Goal: Transaction & Acquisition: Purchase product/service

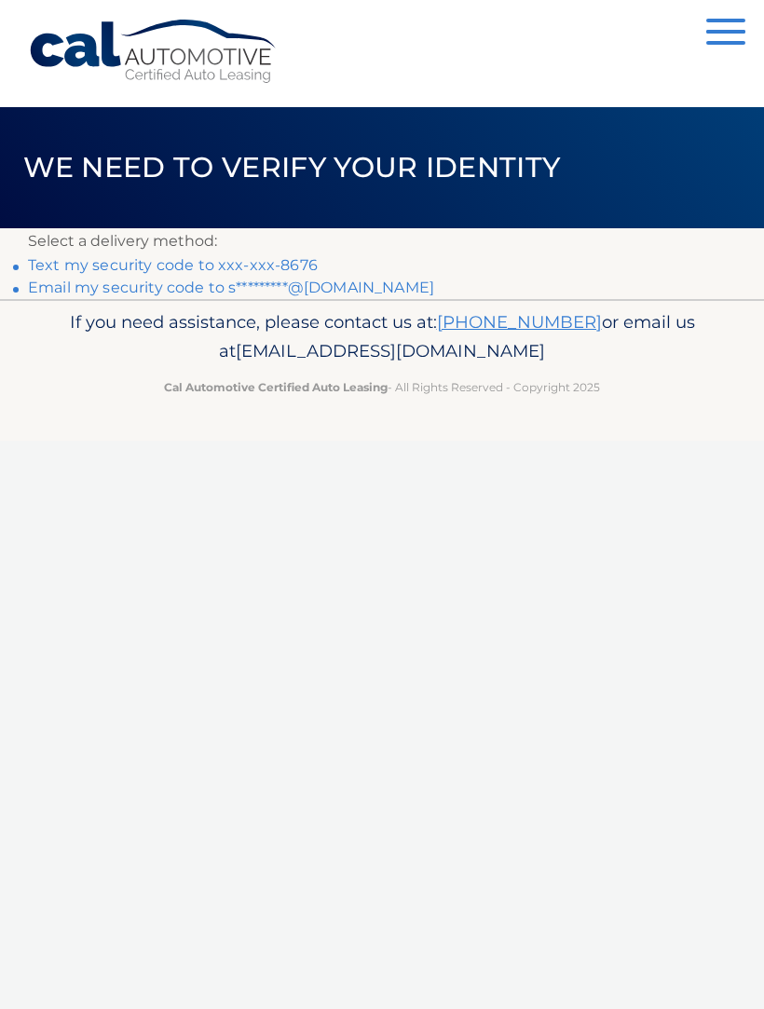
click at [272, 271] on link "Text my security code to xxx-xxx-8676" at bounding box center [173, 265] width 290 height 18
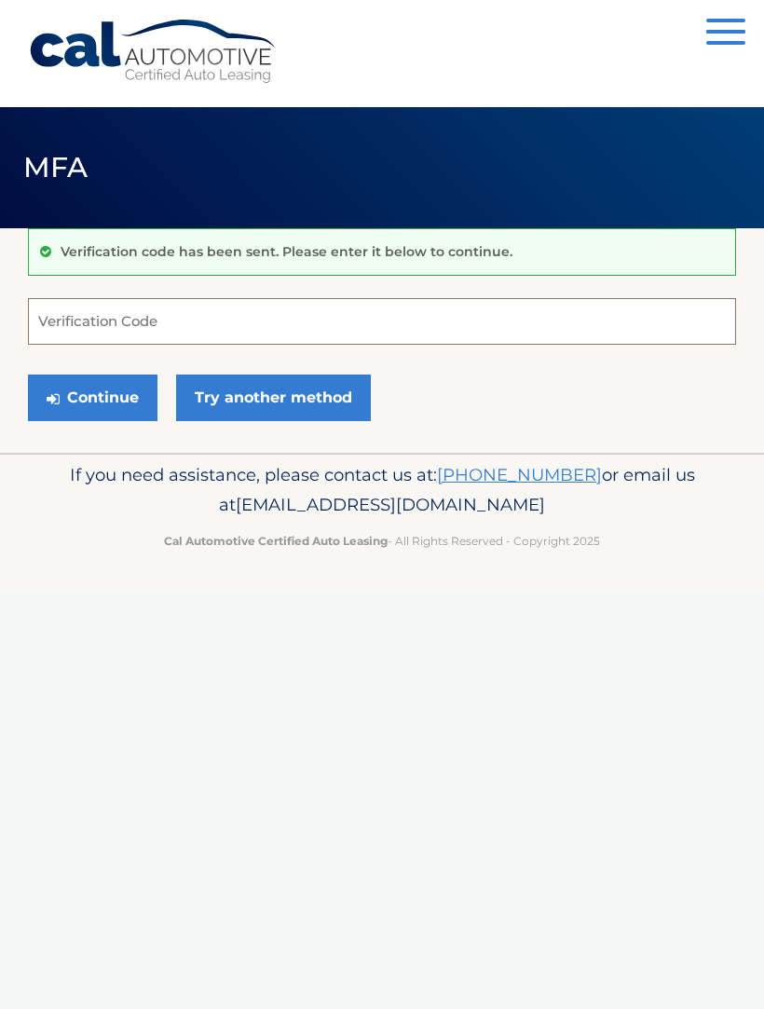
click at [127, 323] on input "Verification Code" at bounding box center [382, 321] width 708 height 47
type input "433524"
click at [92, 397] on button "Continue" at bounding box center [93, 398] width 130 height 47
click at [107, 411] on button "Continue" at bounding box center [93, 398] width 130 height 47
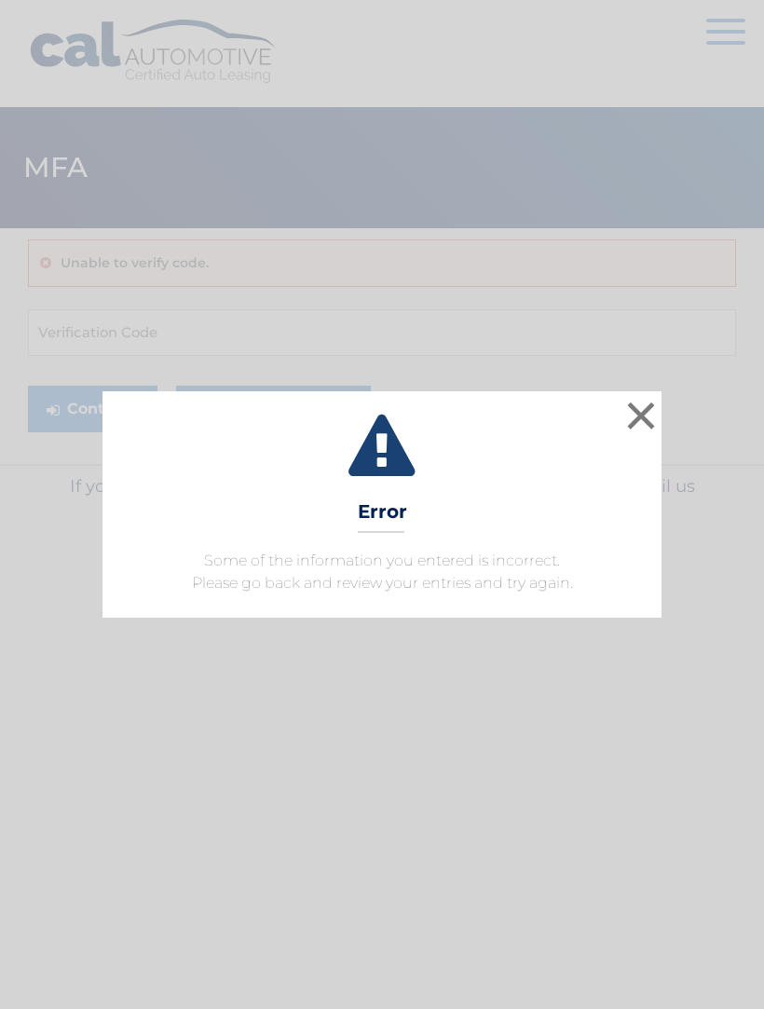
click at [634, 434] on button "×" at bounding box center [641, 415] width 37 height 37
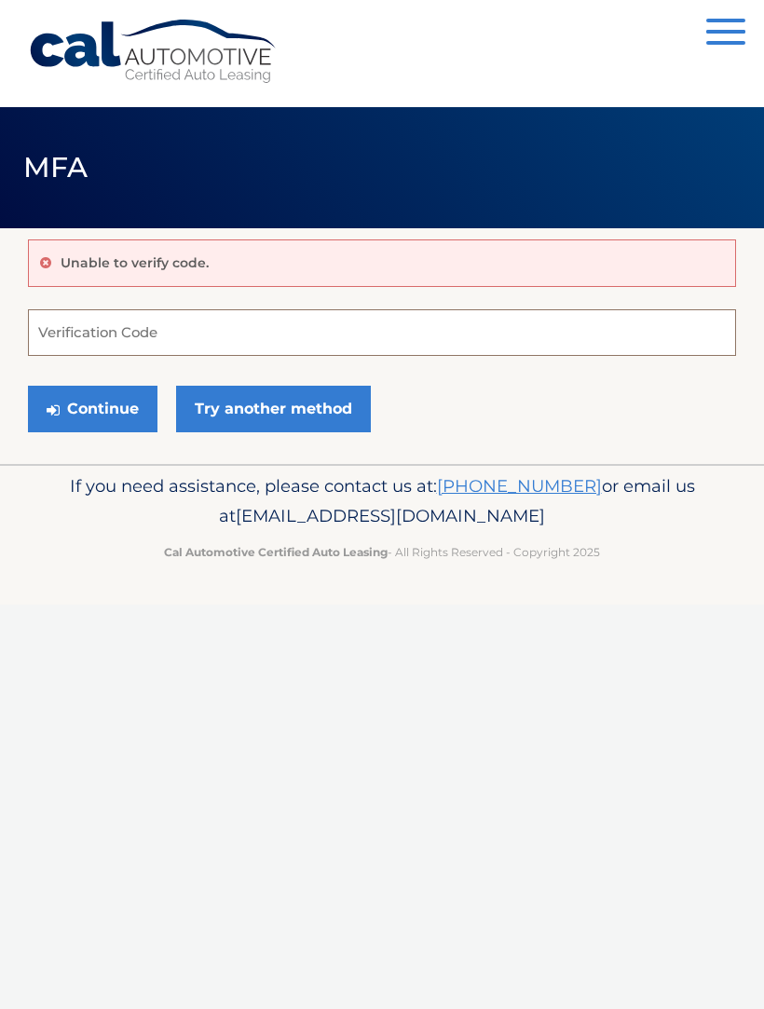
click at [125, 339] on input "Verification Code" at bounding box center [382, 332] width 708 height 47
click at [98, 337] on input "Verification Code" at bounding box center [382, 332] width 708 height 47
click at [199, 281] on div "Unable to verify code." at bounding box center [382, 263] width 708 height 48
click at [94, 351] on input "Verification Code" at bounding box center [382, 332] width 708 height 47
click at [226, 270] on div "Unable to verify code." at bounding box center [382, 263] width 708 height 48
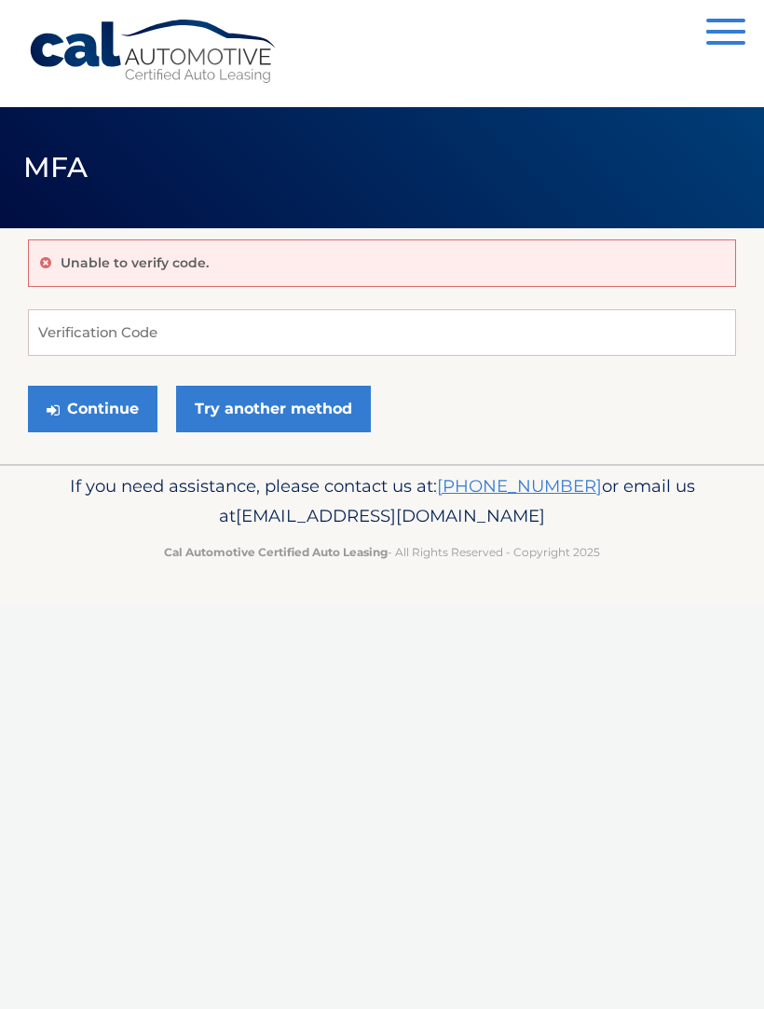
click at [120, 429] on button "Continue" at bounding box center [93, 409] width 130 height 47
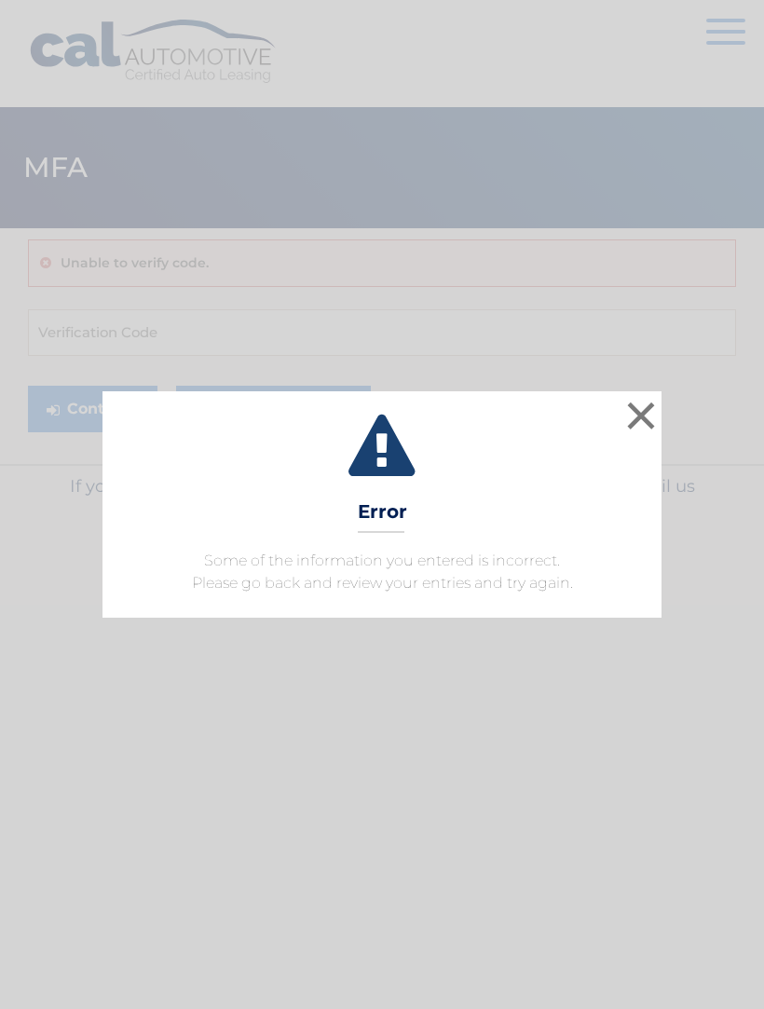
click at [628, 434] on button "×" at bounding box center [641, 415] width 37 height 37
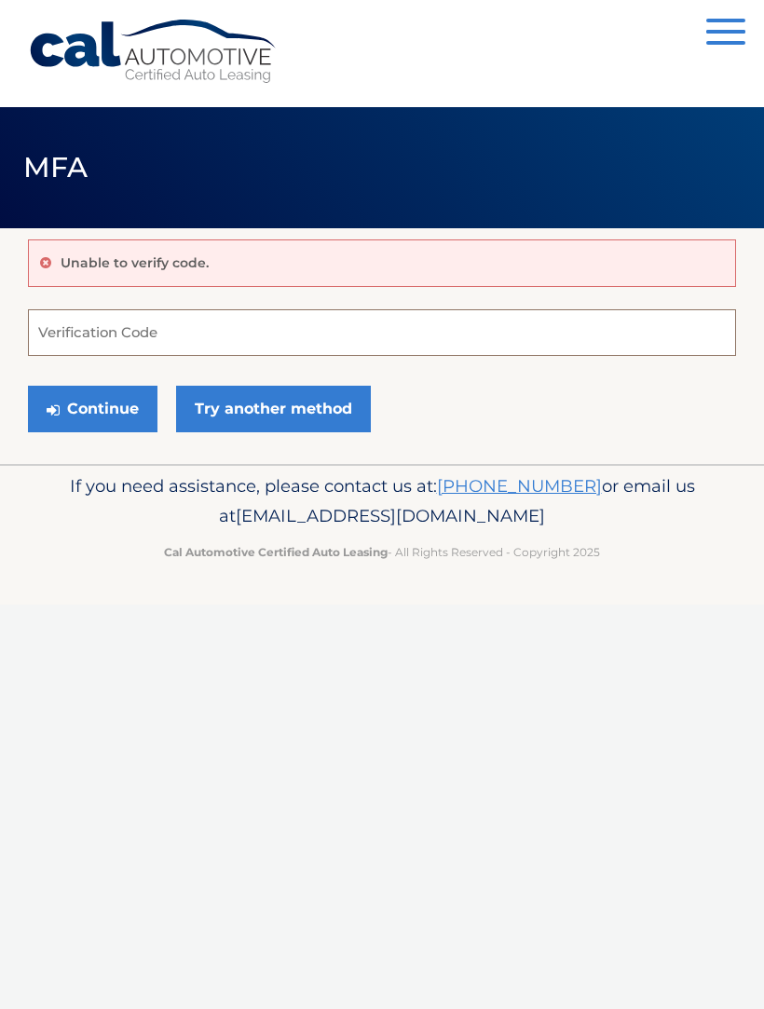
click at [153, 345] on input "Verification Code" at bounding box center [382, 332] width 708 height 47
click at [153, 344] on input "Verification Code" at bounding box center [382, 332] width 708 height 47
click at [308, 420] on link "Try another method" at bounding box center [273, 409] width 195 height 47
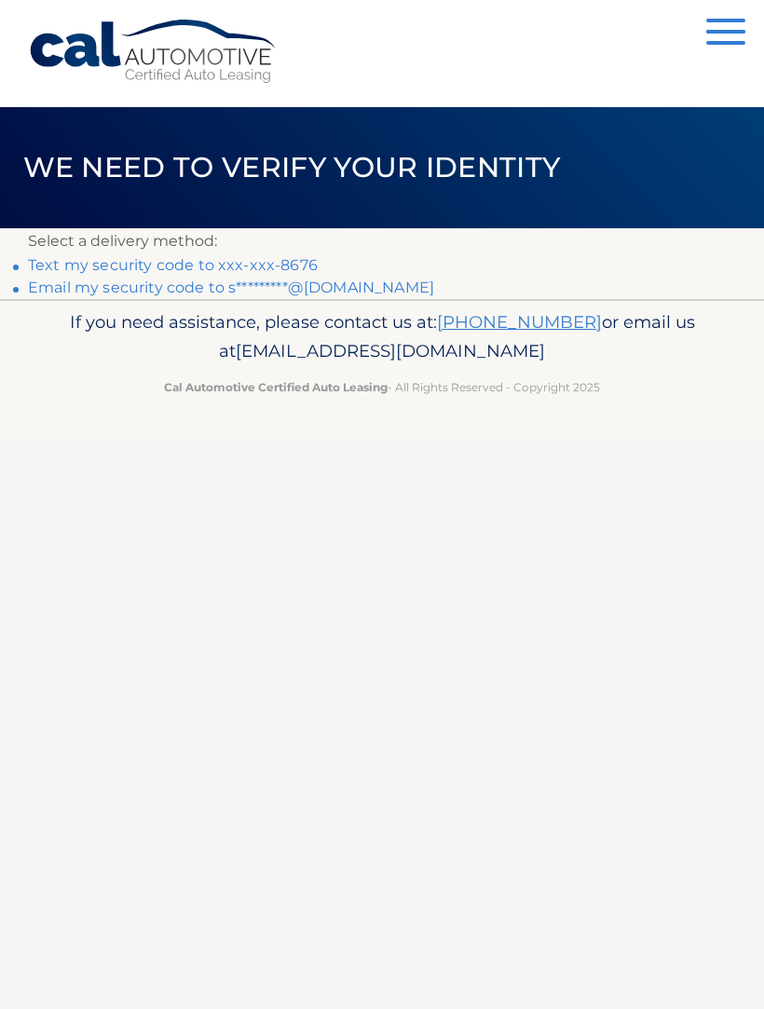
click at [164, 274] on link "Text my security code to xxx-xxx-8676" at bounding box center [173, 265] width 290 height 18
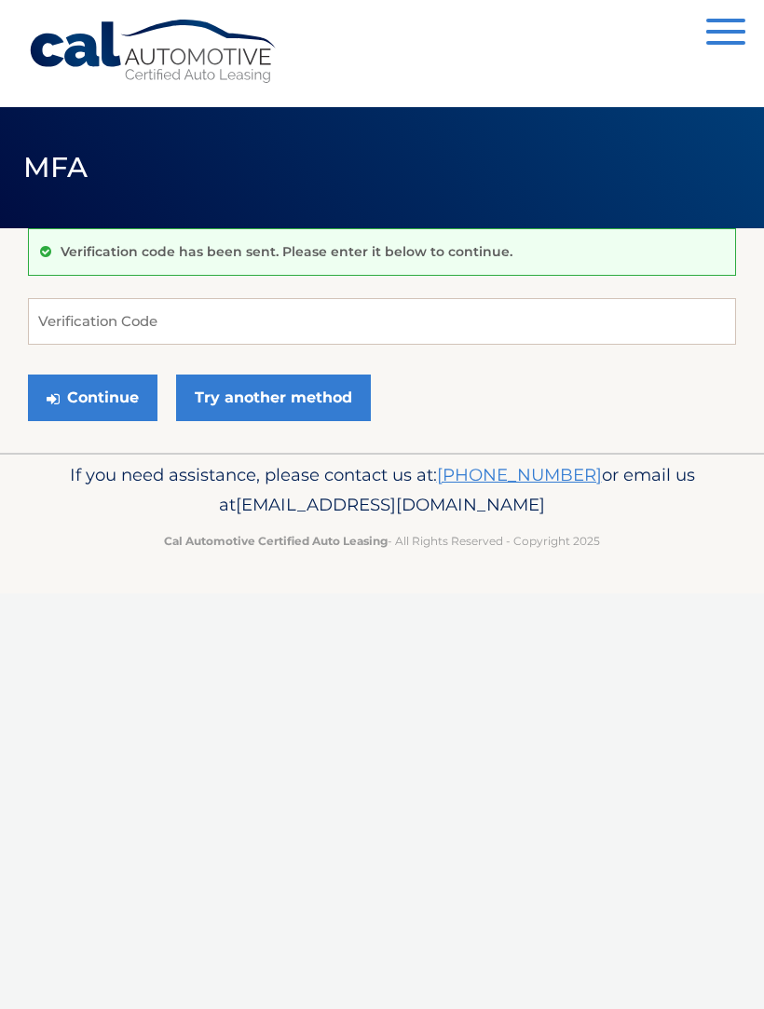
click at [304, 268] on div "Verification code has been sent. Please enter it below to continue." at bounding box center [382, 252] width 708 height 48
type input "097600"
click at [110, 398] on button "Continue" at bounding box center [93, 398] width 130 height 47
click at [127, 395] on button "Continue" at bounding box center [93, 398] width 130 height 47
click at [130, 408] on button "Continue" at bounding box center [93, 398] width 130 height 47
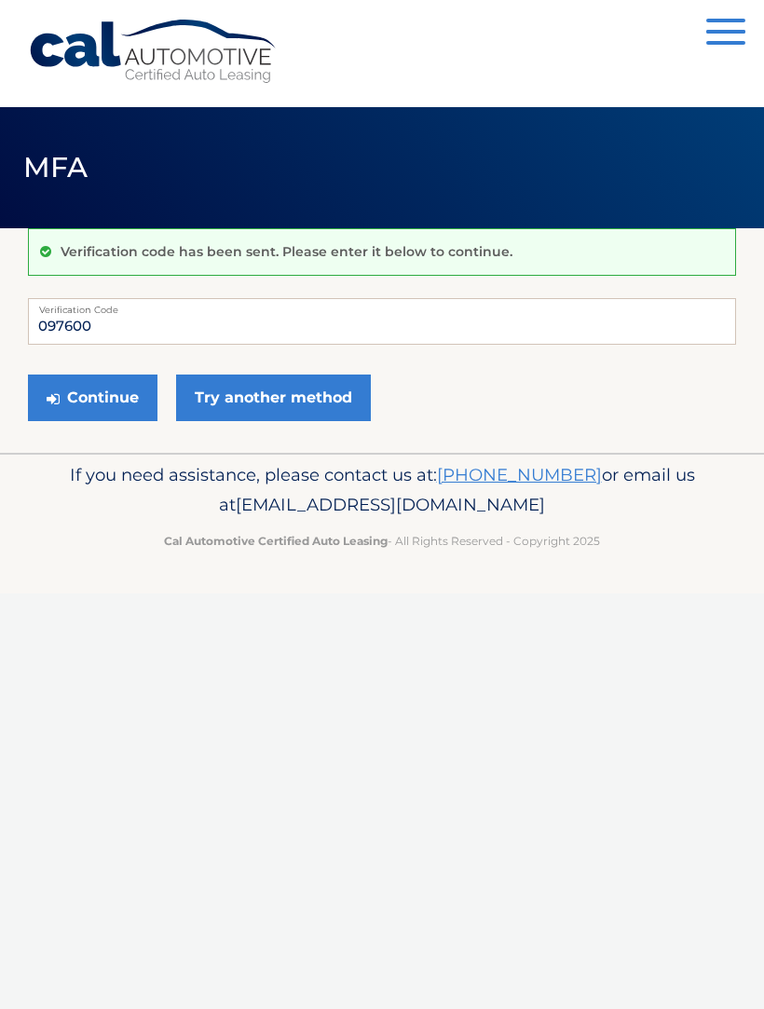
click at [300, 409] on link "Try another method" at bounding box center [273, 398] width 195 height 47
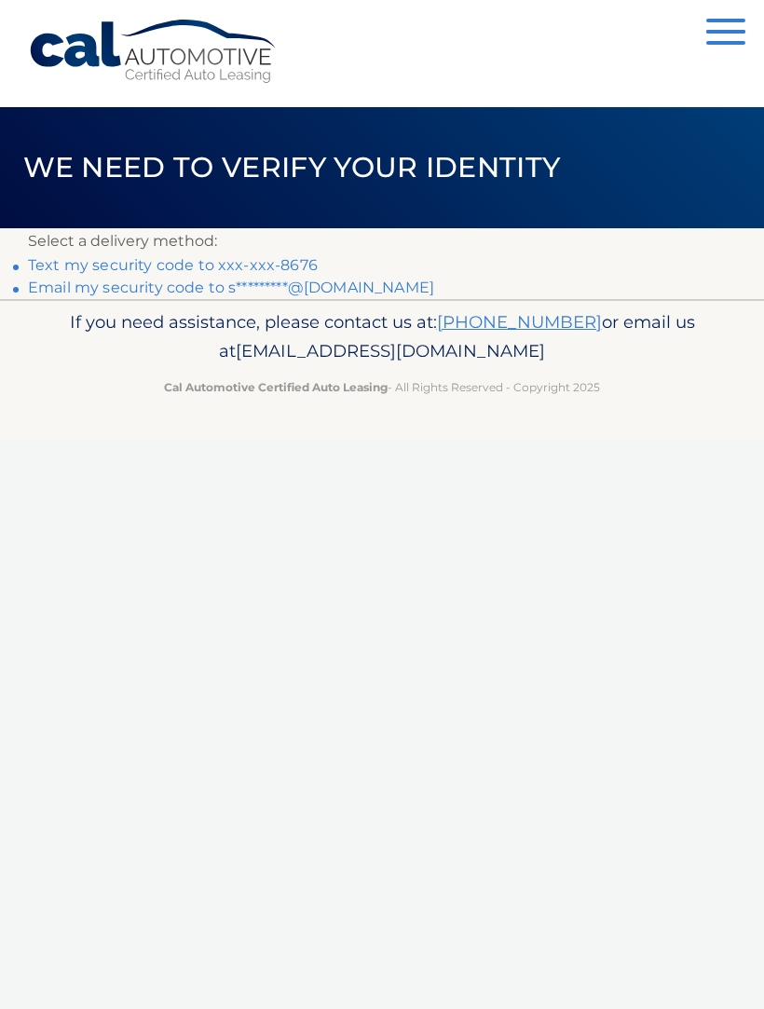
click at [176, 267] on link "Text my security code to xxx-xxx-8676" at bounding box center [173, 265] width 290 height 18
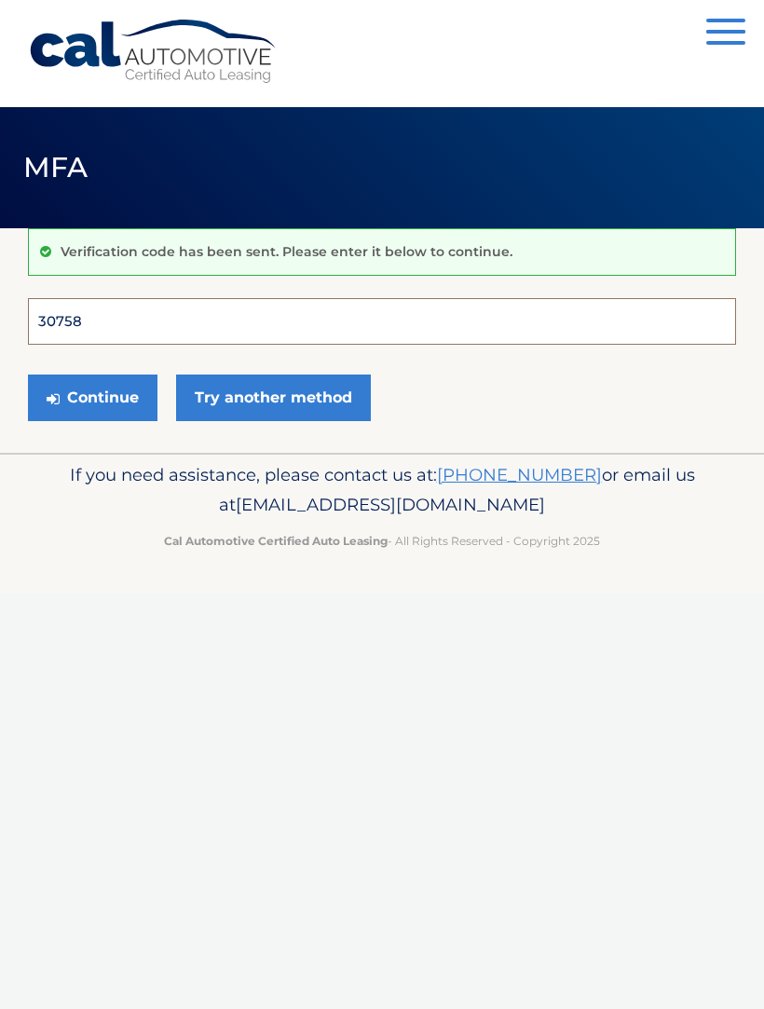
type input "307587"
click at [92, 397] on button "Continue" at bounding box center [93, 398] width 130 height 47
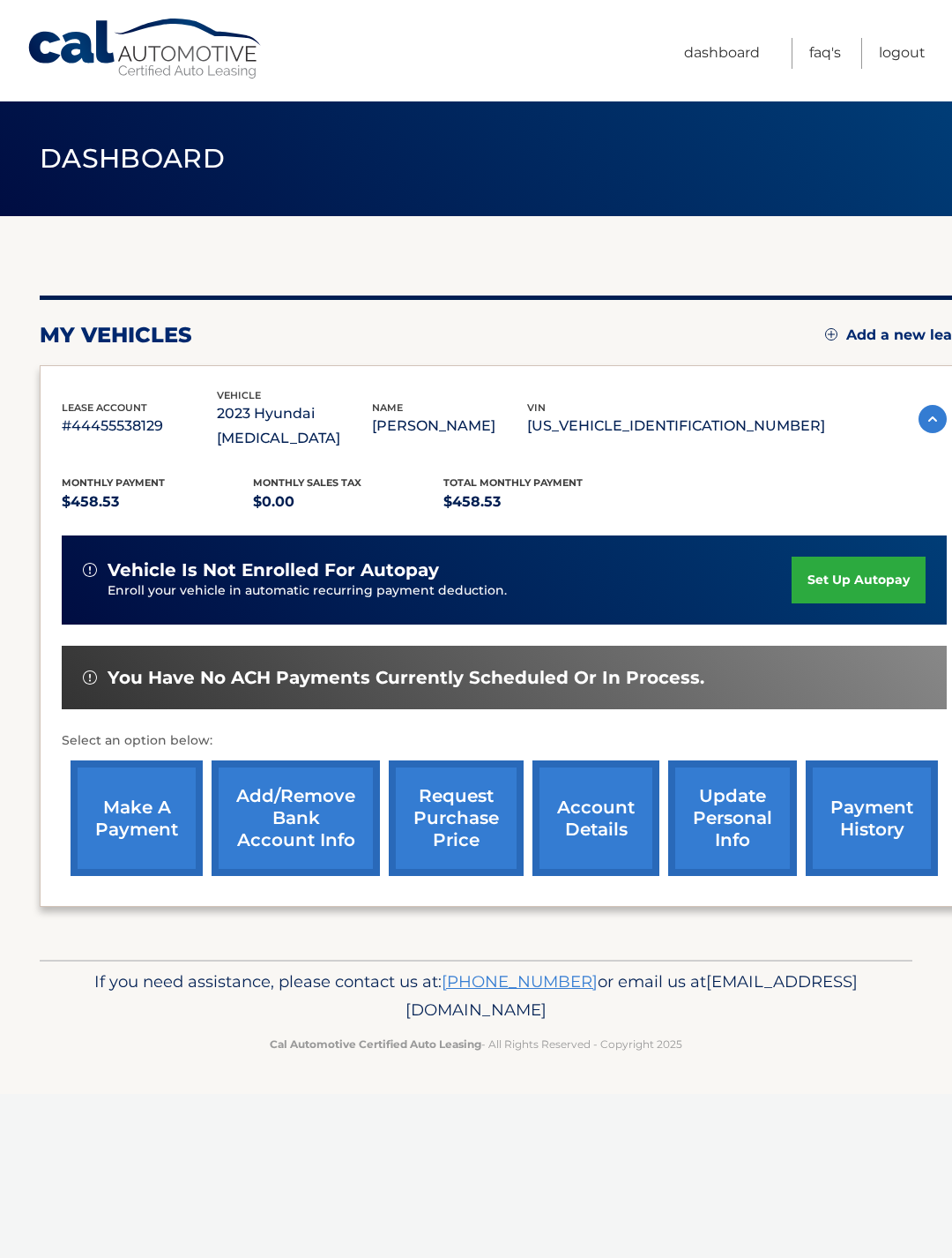
click at [132, 790] on link "make a payment" at bounding box center [137, 818] width 132 height 115
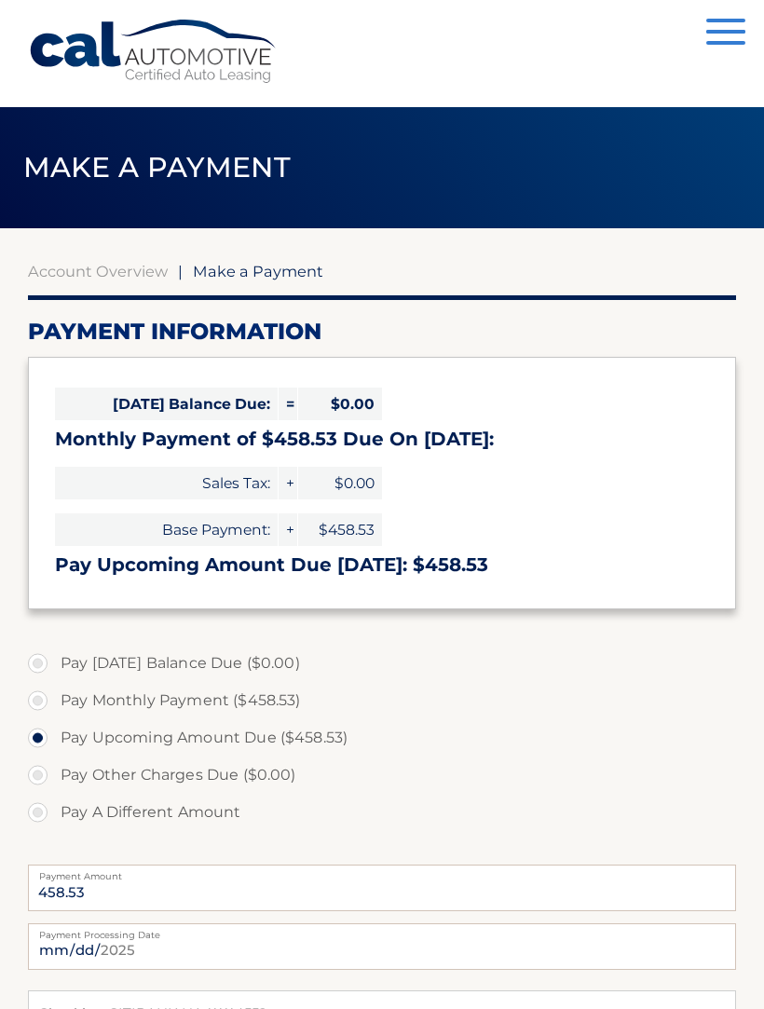
select select "MGNhN2EwYzgtYzEzZC00NmM5LTk0ODUtODBhZmU0ZTEwM2Fh"
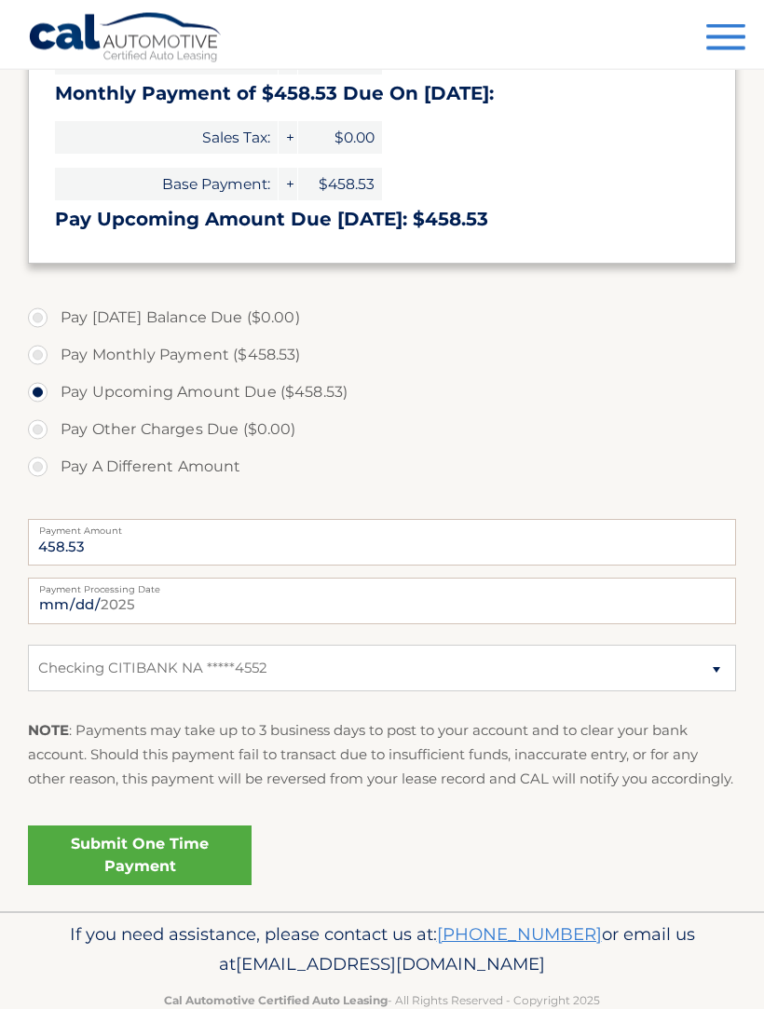
scroll to position [359, 0]
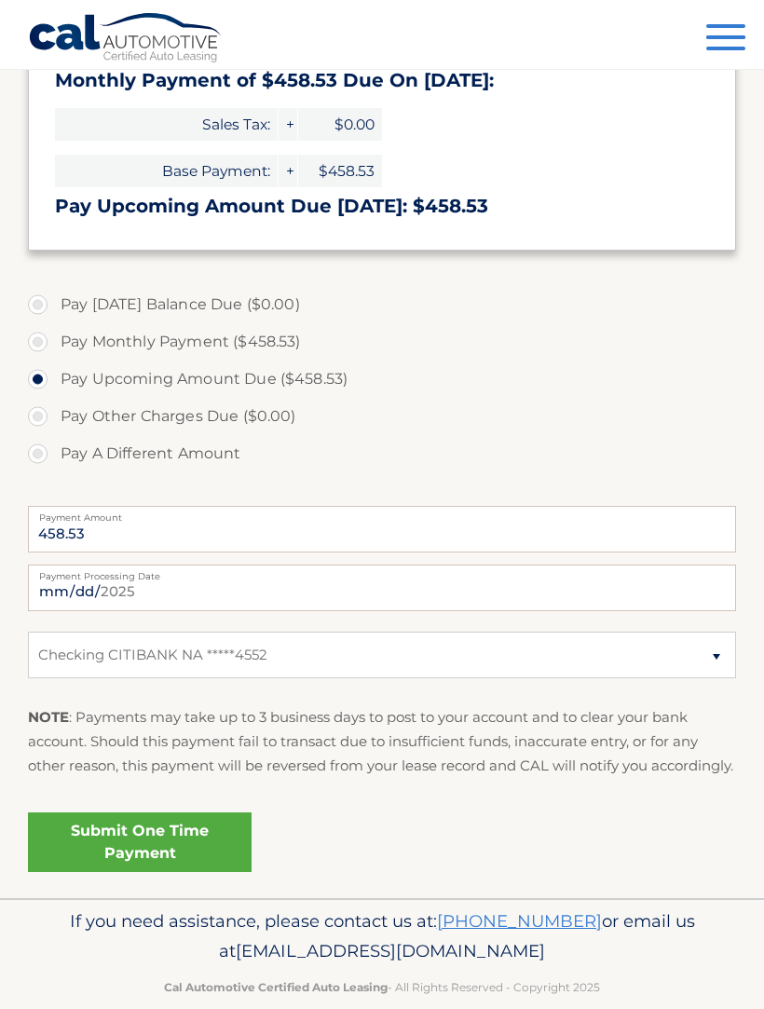
click at [146, 872] on link "Submit One Time Payment" at bounding box center [140, 843] width 224 height 60
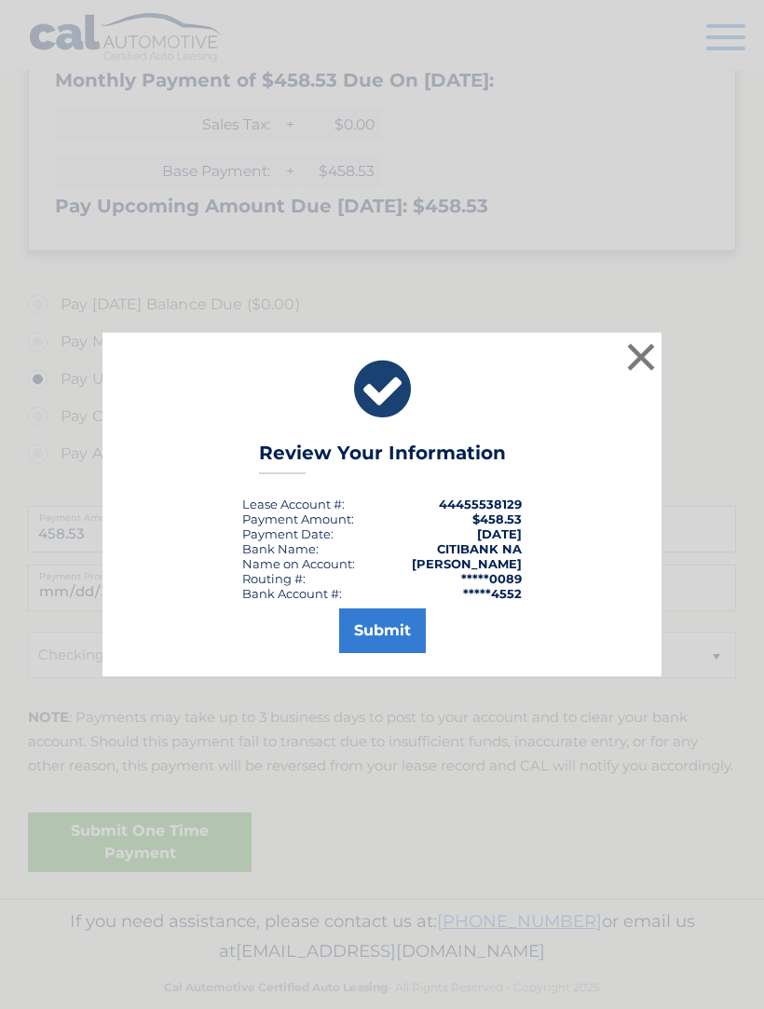
click at [386, 653] on button "Submit" at bounding box center [382, 631] width 87 height 45
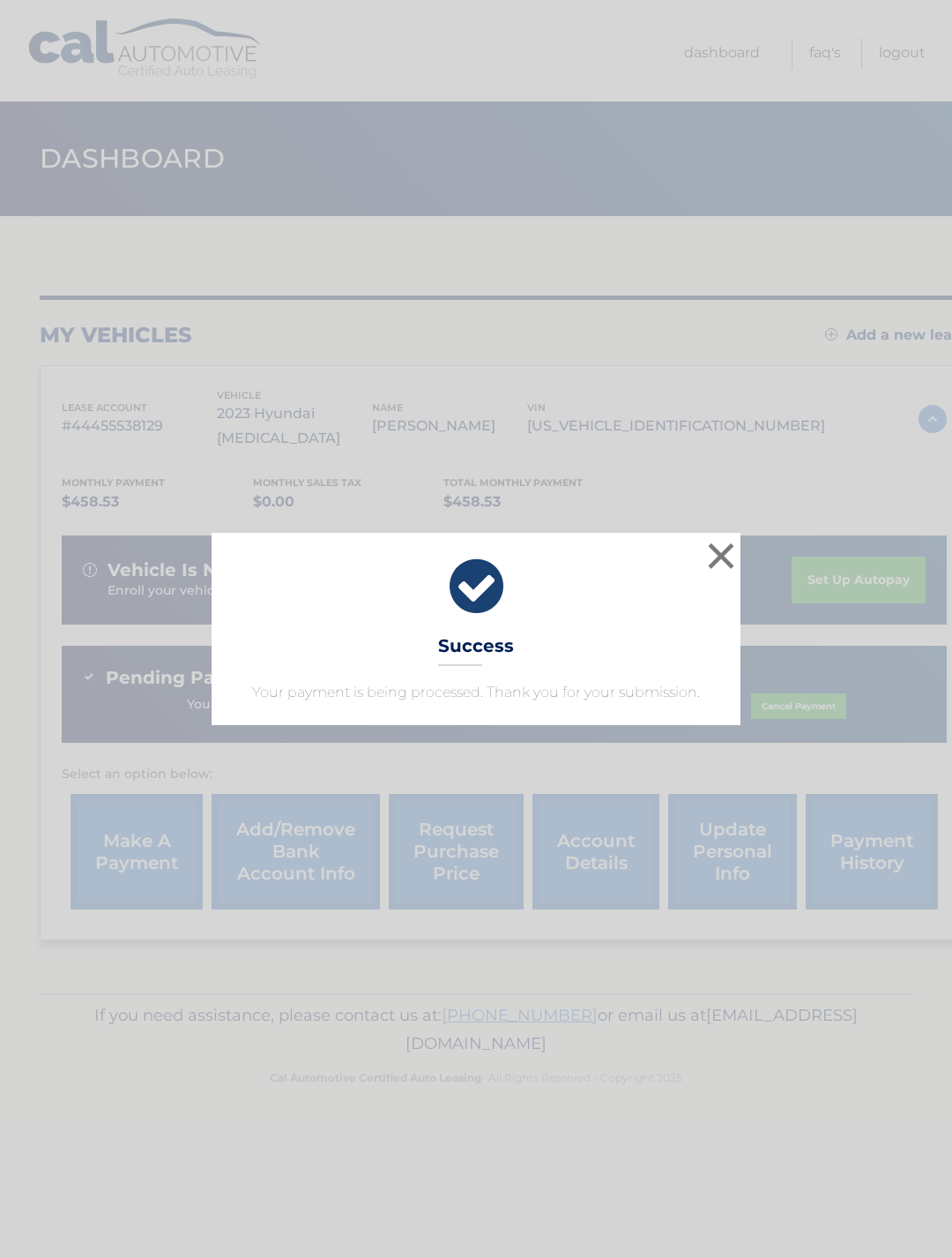
click at [721, 567] on button "×" at bounding box center [721, 555] width 35 height 35
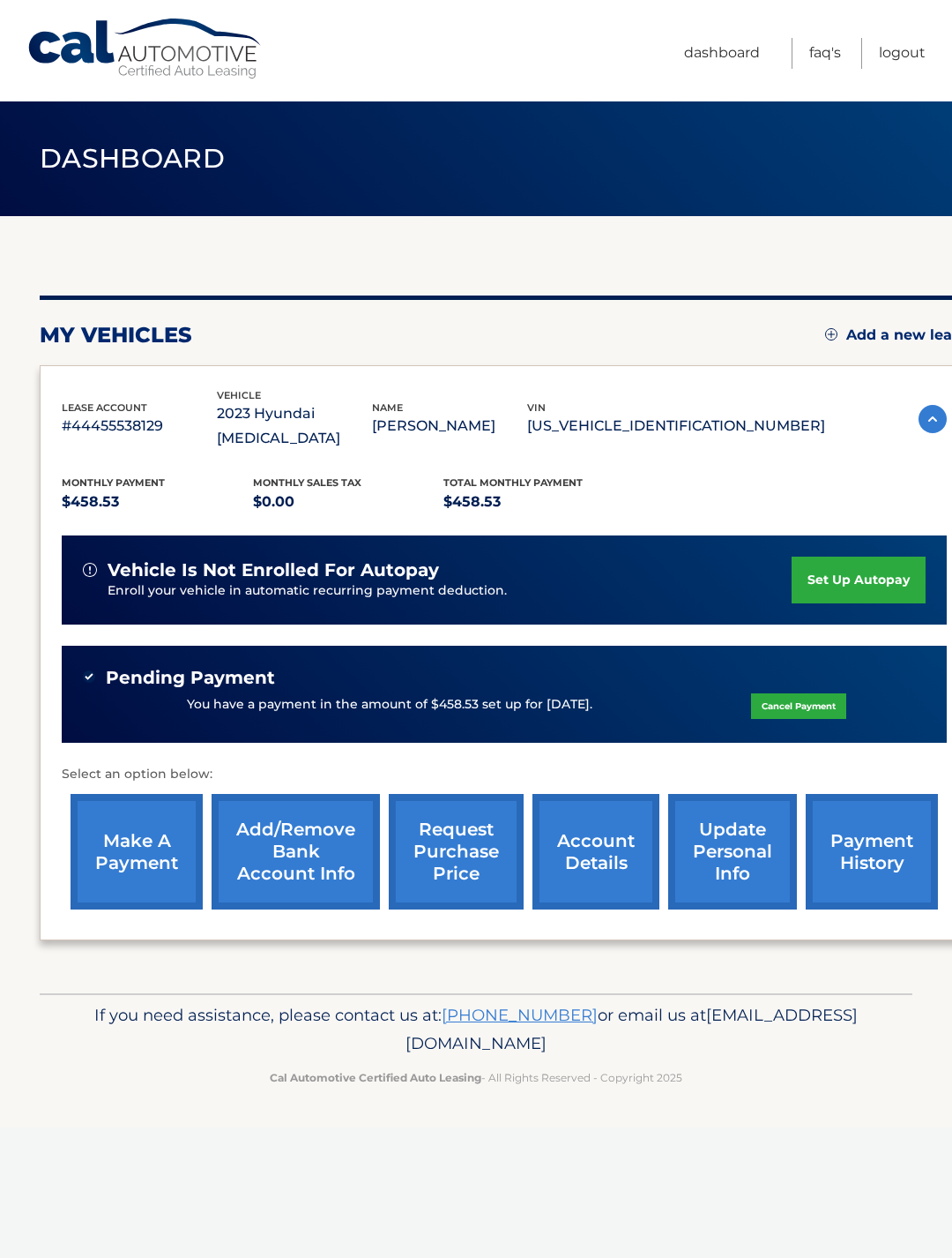
click at [898, 68] on link "Logout" at bounding box center [902, 53] width 46 height 31
